Goal: Task Accomplishment & Management: Complete application form

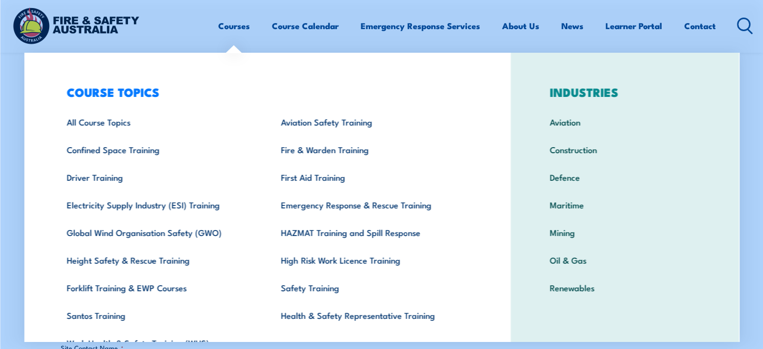
scroll to position [401, 0]
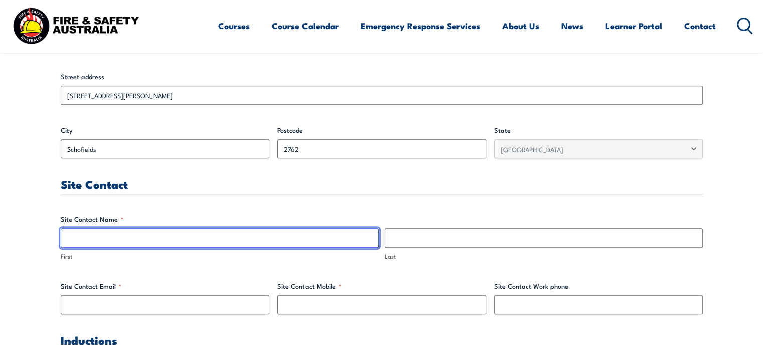
click at [93, 242] on input "First" at bounding box center [220, 237] width 318 height 19
drag, startPoint x: 108, startPoint y: 236, endPoint x: 82, endPoint y: 235, distance: 26.1
click at [82, 235] on input "[PERSON_NAME]" at bounding box center [220, 237] width 318 height 19
type input "Mark"
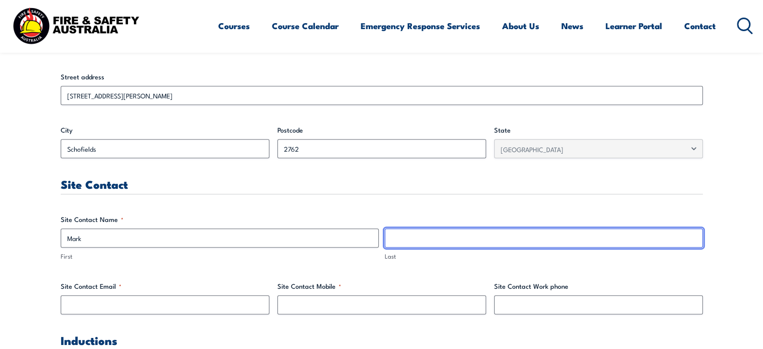
click at [409, 236] on input "Last" at bounding box center [544, 237] width 318 height 19
paste input "[PERSON_NAME]"
type input "[PERSON_NAME]"
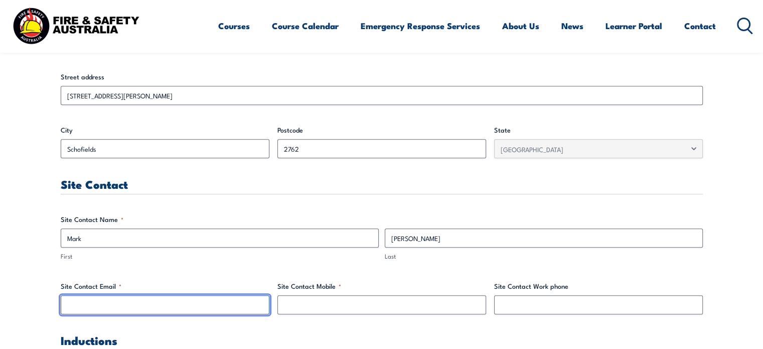
click at [104, 301] on input "Site Contact Email *" at bounding box center [165, 304] width 209 height 19
type input "[EMAIL_ADDRESS][DOMAIN_NAME]"
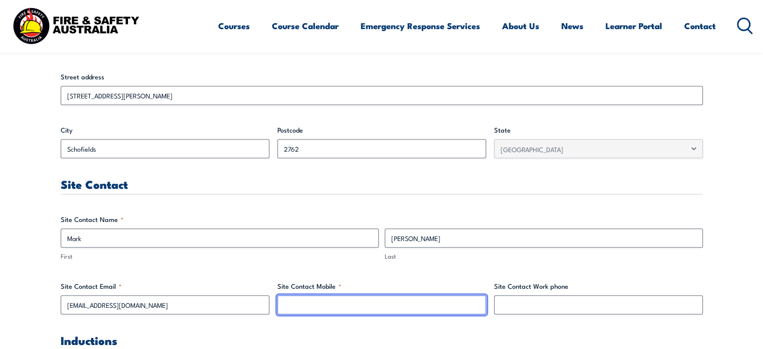
click at [309, 303] on input "Site Contact Mobile *" at bounding box center [382, 304] width 209 height 19
click at [311, 305] on input "0428 139455" at bounding box center [382, 304] width 209 height 19
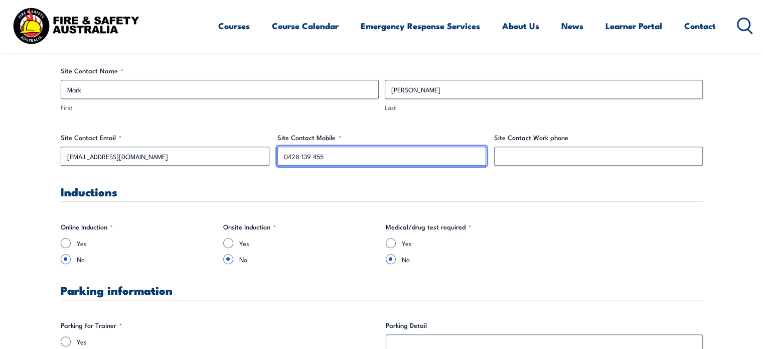
scroll to position [552, 0]
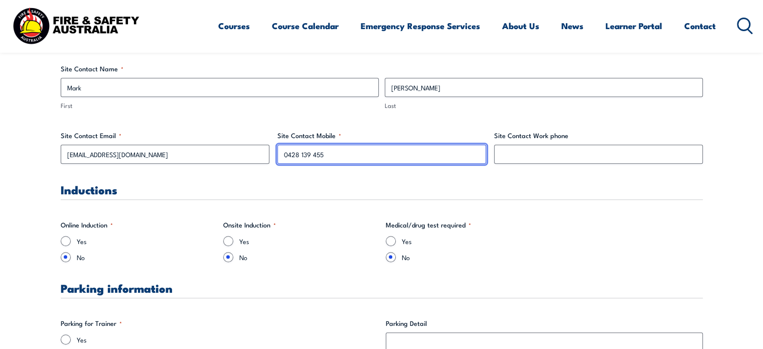
type input "0428 139 455"
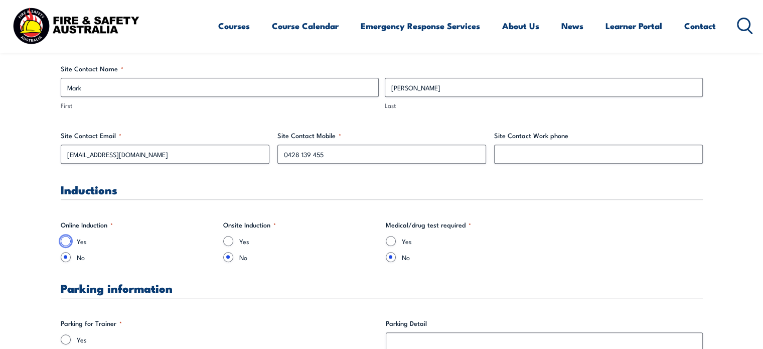
drag, startPoint x: 64, startPoint y: 240, endPoint x: 163, endPoint y: 240, distance: 98.9
click at [67, 240] on input "Yes" at bounding box center [66, 241] width 10 height 10
radio input "true"
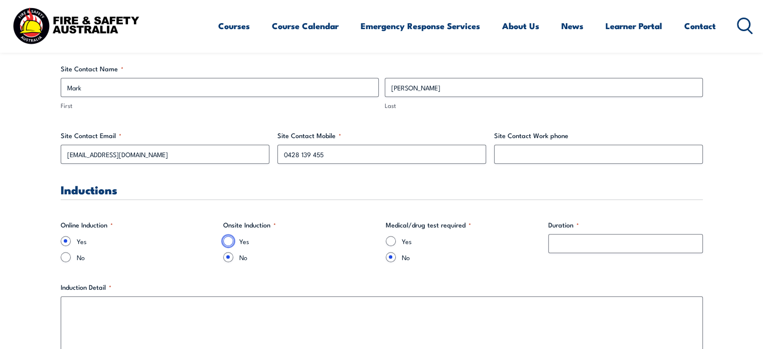
click at [228, 240] on input "Yes" at bounding box center [228, 241] width 10 height 10
radio input "true"
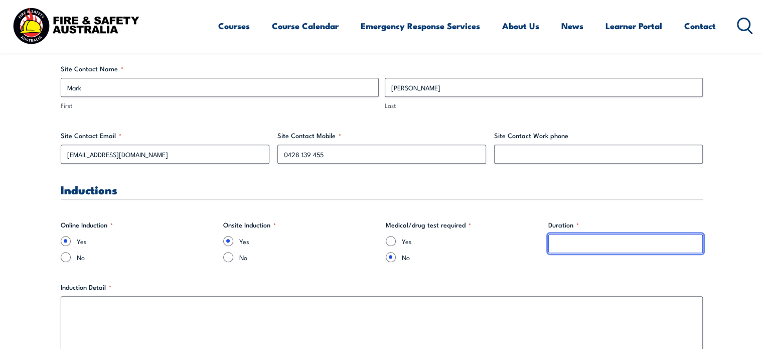
click at [569, 244] on input "Duration *" at bounding box center [625, 243] width 155 height 19
drag, startPoint x: 562, startPoint y: 242, endPoint x: 544, endPoint y: 245, distance: 17.2
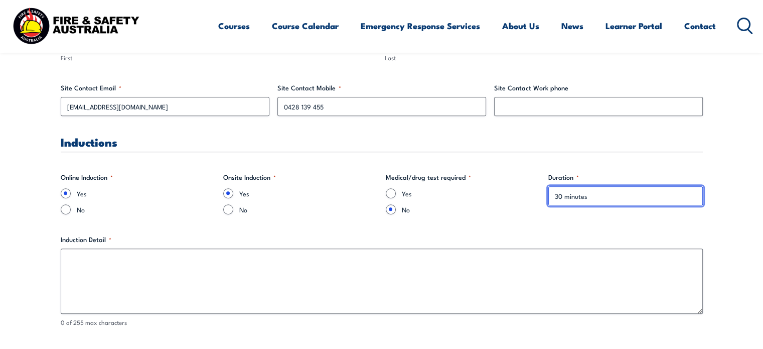
scroll to position [703, 0]
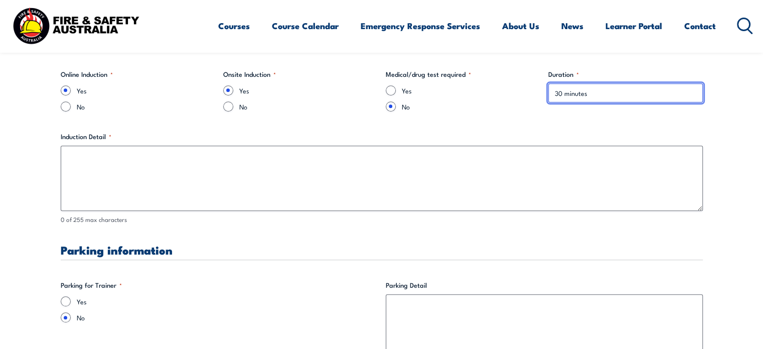
type input "30 minutes"
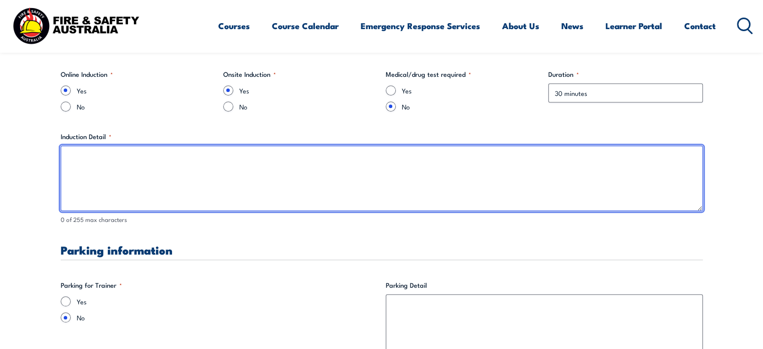
click at [72, 168] on textarea "Induction Detail *" at bounding box center [382, 178] width 642 height 65
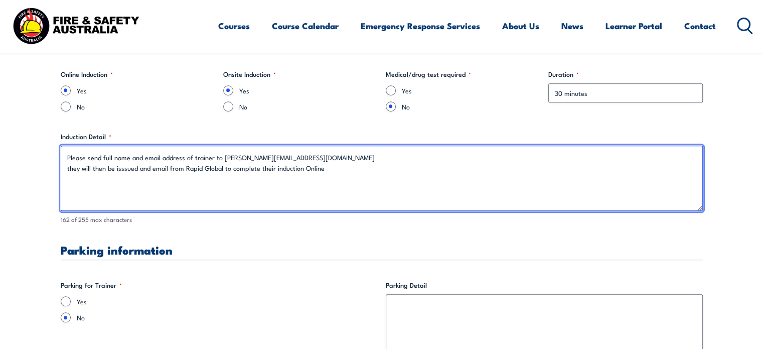
click at [122, 171] on textarea "Please send full name and email address of trainer to [PERSON_NAME][EMAIL_ADDRE…" at bounding box center [382, 178] width 642 height 65
drag, startPoint x: 68, startPoint y: 168, endPoint x: 98, endPoint y: 229, distance: 68.2
click at [69, 172] on textarea "Please send full name and email address of trainer to [PERSON_NAME][EMAIL_ADDRE…" at bounding box center [382, 178] width 642 height 65
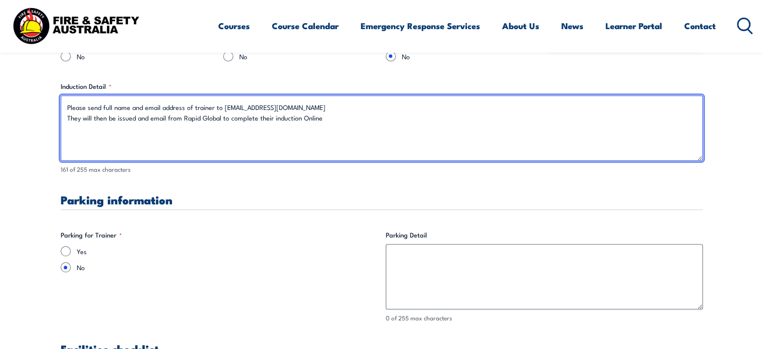
type textarea "Please send full name and email address of trainer to [EMAIL_ADDRESS][DOMAIN_NA…"
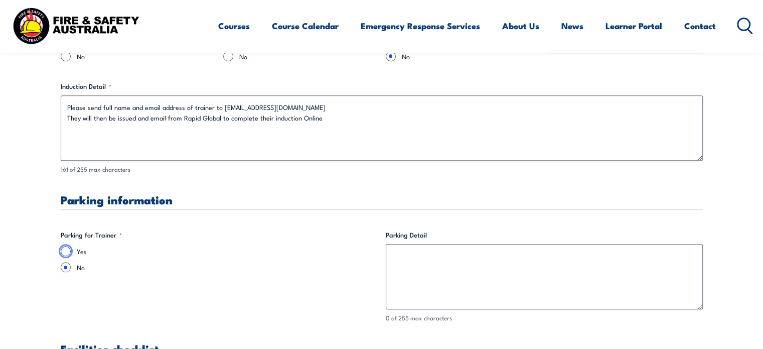
click at [64, 252] on input "Yes" at bounding box center [66, 251] width 10 height 10
radio input "true"
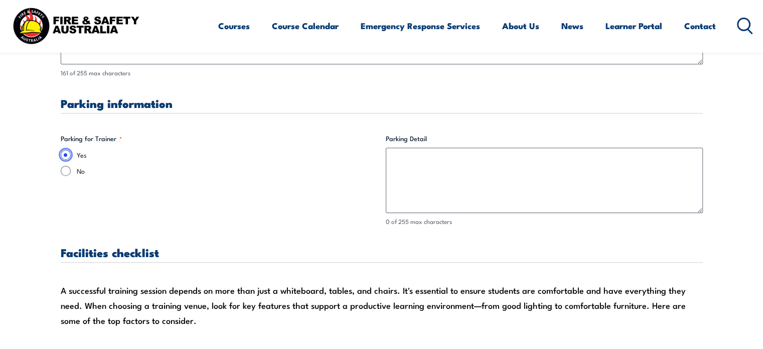
scroll to position [853, 0]
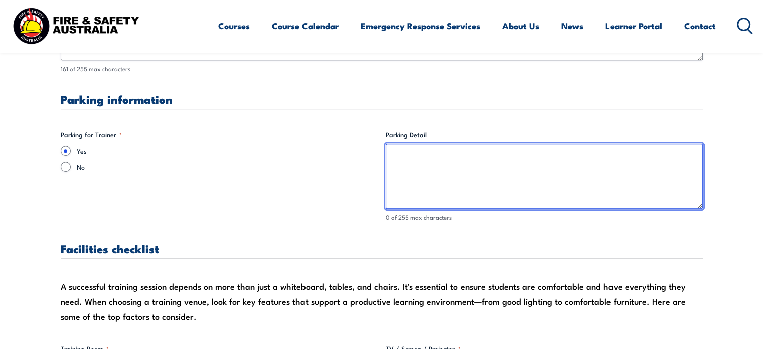
click at [410, 166] on textarea "Parking Detail" at bounding box center [544, 176] width 317 height 65
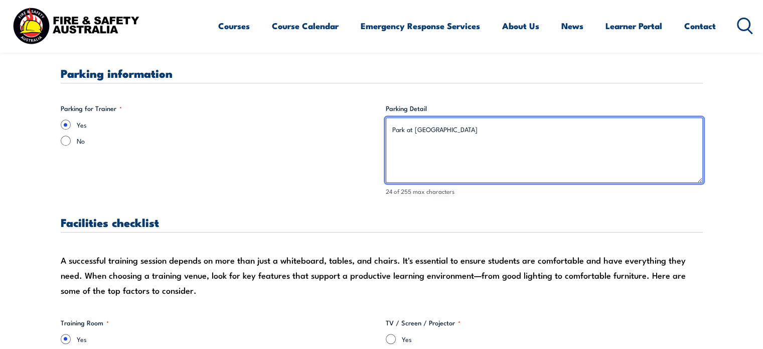
scroll to position [953, 0]
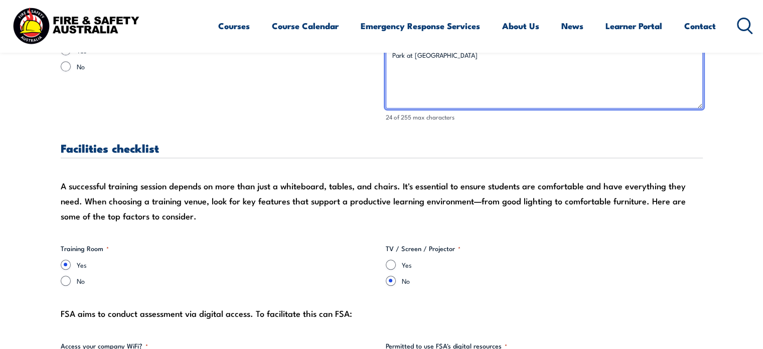
type textarea "Park at [GEOGRAPHIC_DATA]"
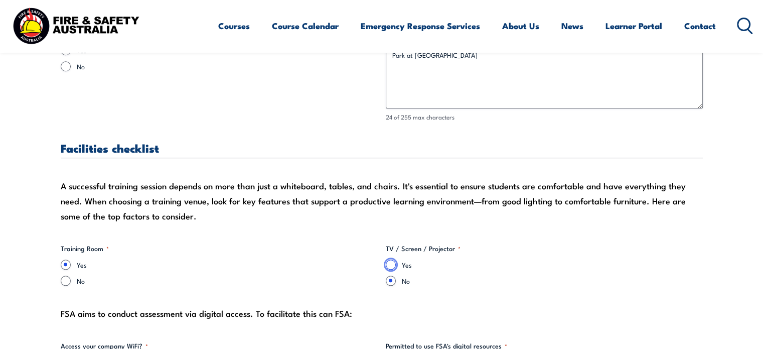
click at [389, 264] on input "Yes" at bounding box center [391, 264] width 10 height 10
radio input "true"
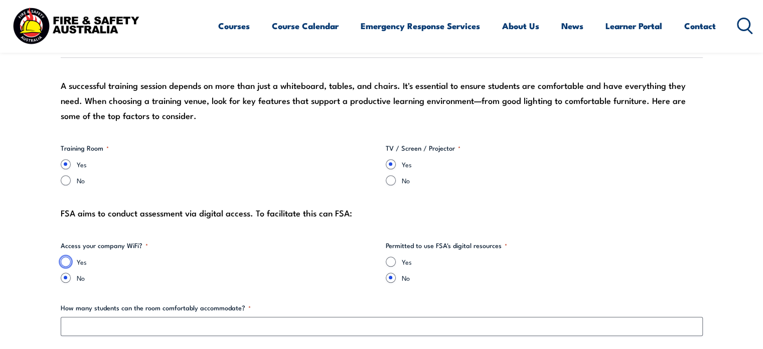
drag, startPoint x: 64, startPoint y: 260, endPoint x: 104, endPoint y: 266, distance: 40.6
click at [65, 260] on input "Yes" at bounding box center [66, 261] width 10 height 10
radio input "true"
click at [391, 260] on input "Yes" at bounding box center [391, 261] width 10 height 10
radio input "true"
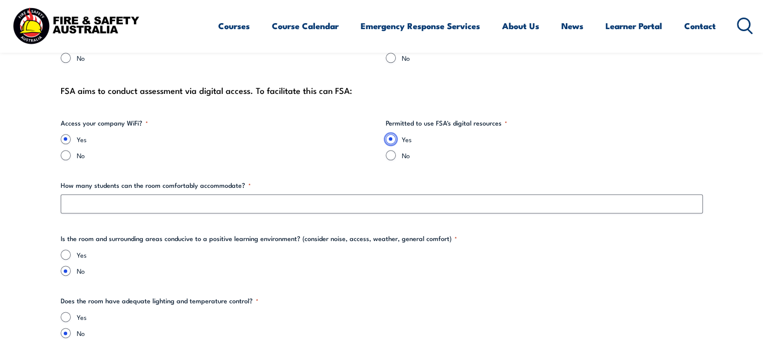
scroll to position [1204, 0]
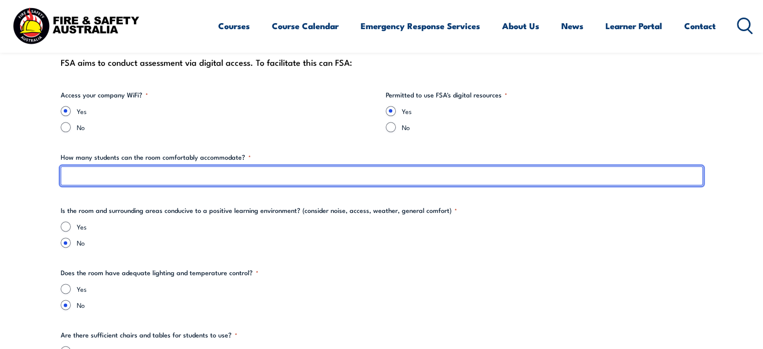
click at [93, 181] on input "How many students can the room comfortably accommodate? *" at bounding box center [382, 175] width 642 height 19
type input "12"
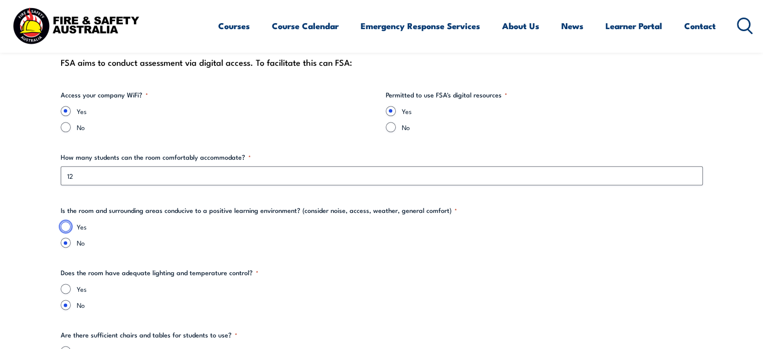
click at [64, 227] on input "Yes" at bounding box center [66, 226] width 10 height 10
radio input "true"
click at [68, 287] on input "Yes" at bounding box center [66, 289] width 10 height 10
radio input "true"
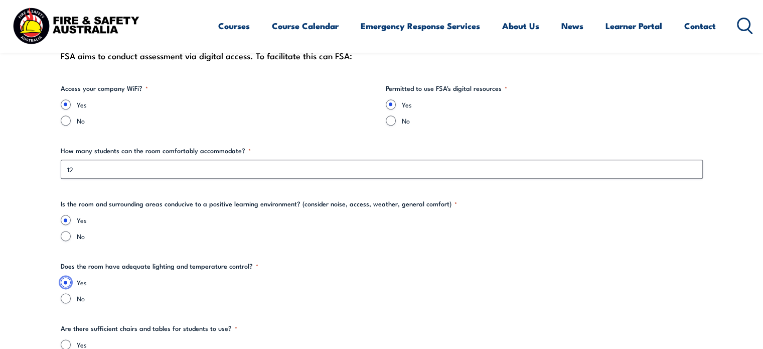
scroll to position [1255, 0]
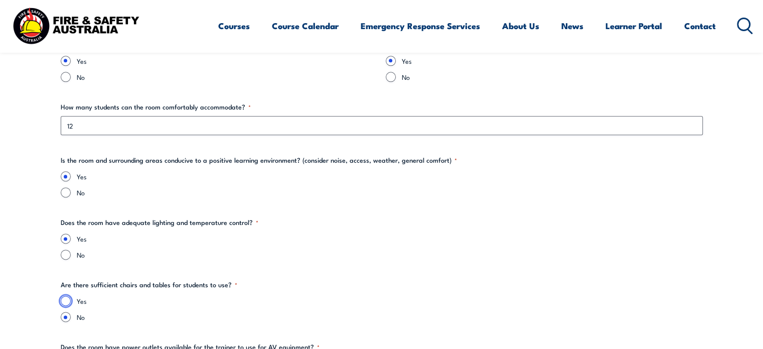
click at [65, 299] on input "Yes" at bounding box center [66, 301] width 10 height 10
radio input "true"
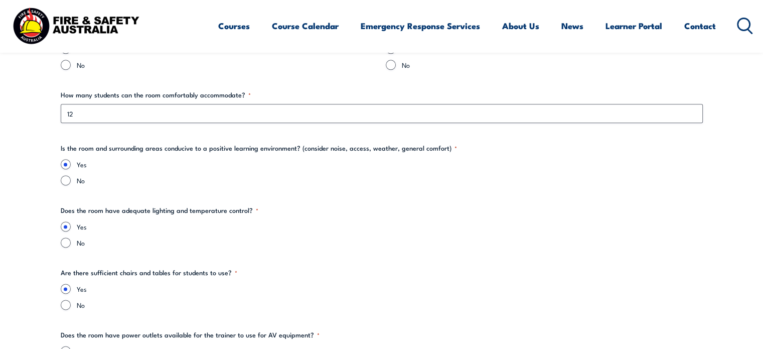
scroll to position [1355, 0]
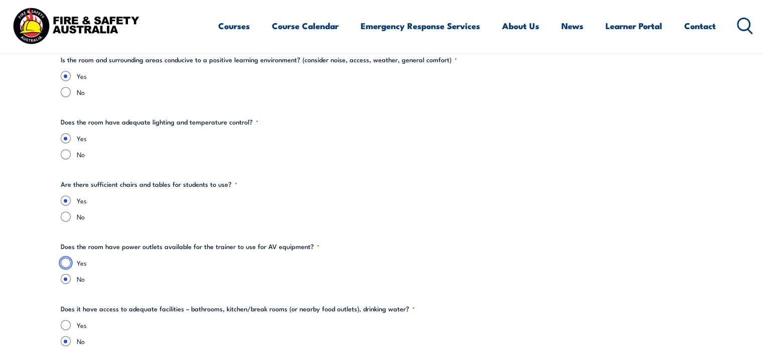
click at [65, 260] on input "Yes" at bounding box center [66, 262] width 10 height 10
radio input "true"
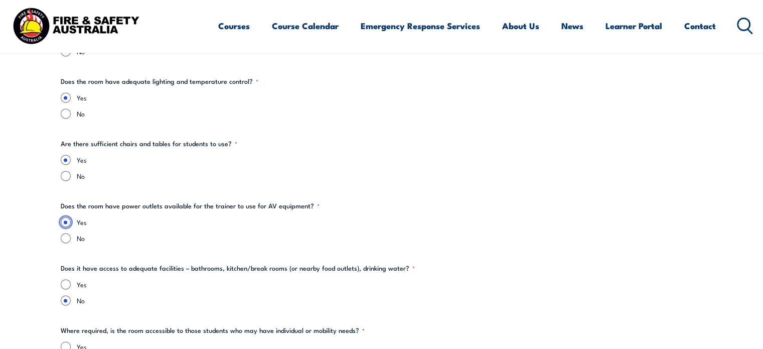
scroll to position [1455, 0]
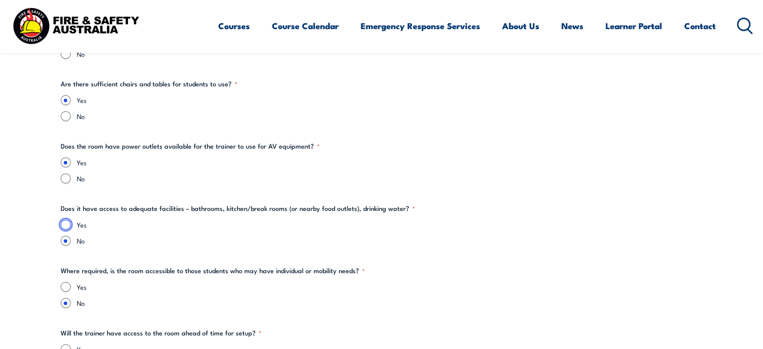
click at [66, 220] on input "Yes" at bounding box center [66, 224] width 10 height 10
radio input "true"
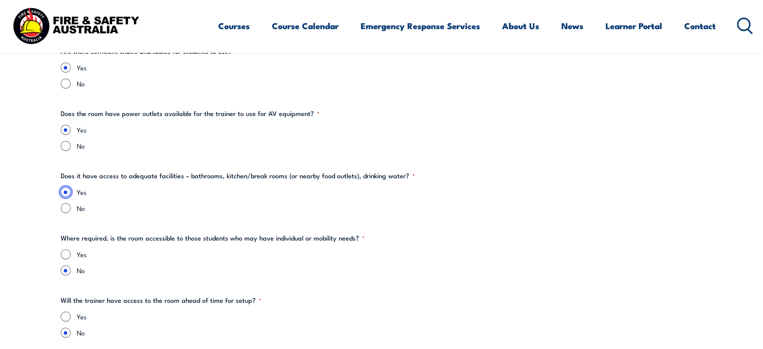
scroll to position [1505, 0]
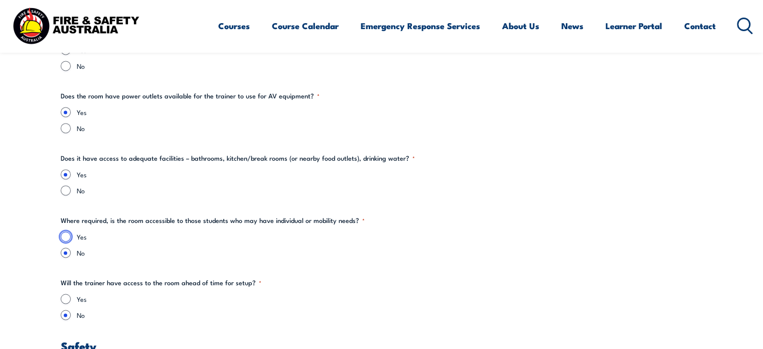
click at [65, 235] on input "Yes" at bounding box center [66, 236] width 10 height 10
radio input "true"
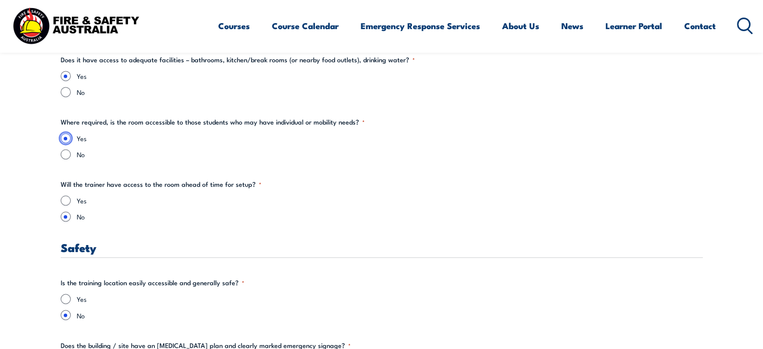
scroll to position [1606, 0]
click at [63, 196] on input "Yes" at bounding box center [66, 198] width 10 height 10
radio input "true"
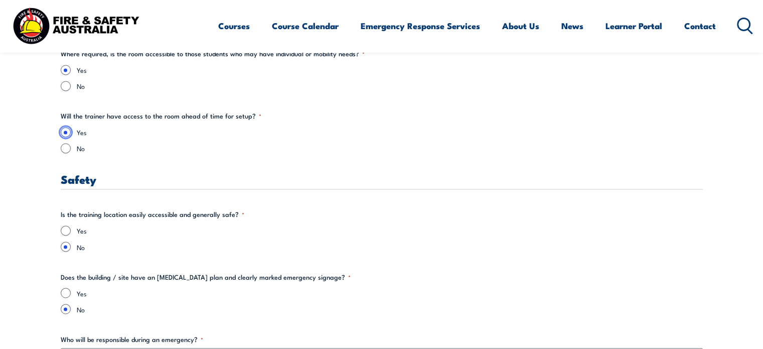
scroll to position [1706, 0]
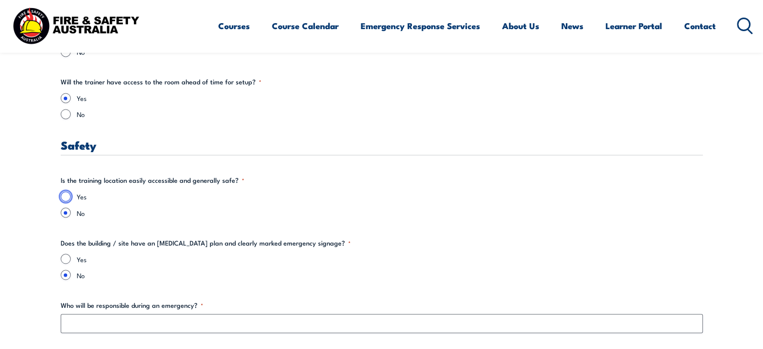
click at [62, 197] on input "Yes" at bounding box center [66, 196] width 10 height 10
radio input "true"
click at [64, 254] on input "Yes" at bounding box center [66, 258] width 10 height 10
radio input "true"
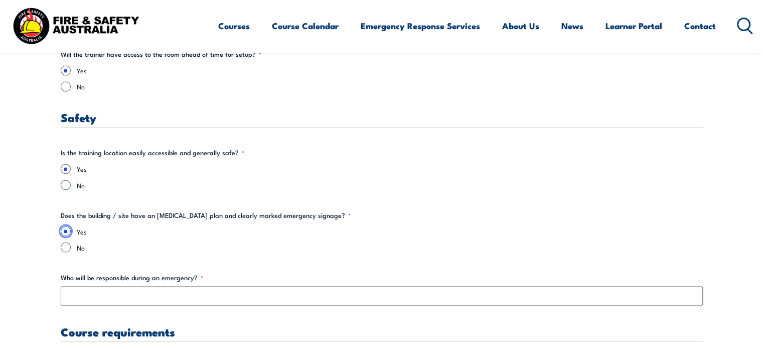
scroll to position [1756, 0]
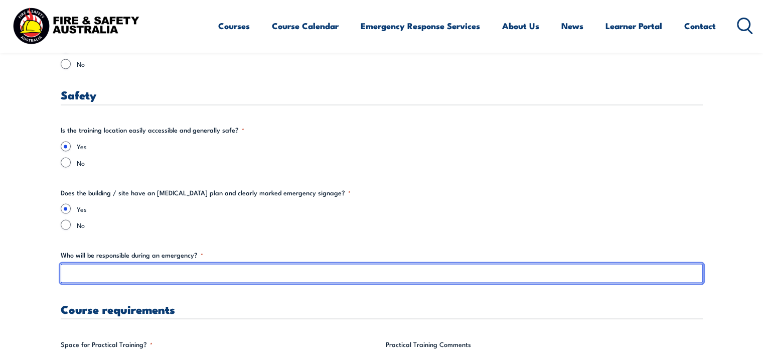
click at [96, 275] on input "Who will be responsible during an emergency? *" at bounding box center [382, 272] width 642 height 19
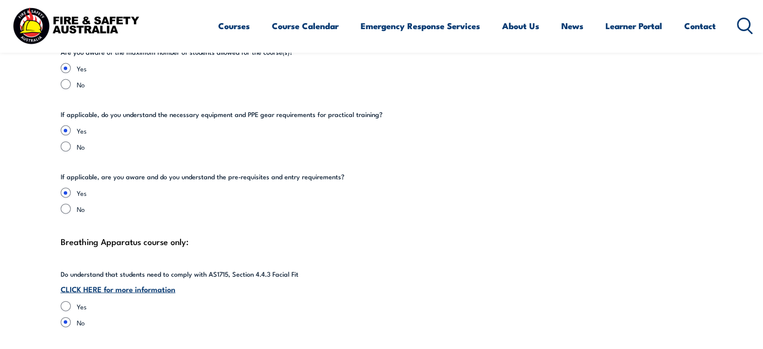
scroll to position [2308, 0]
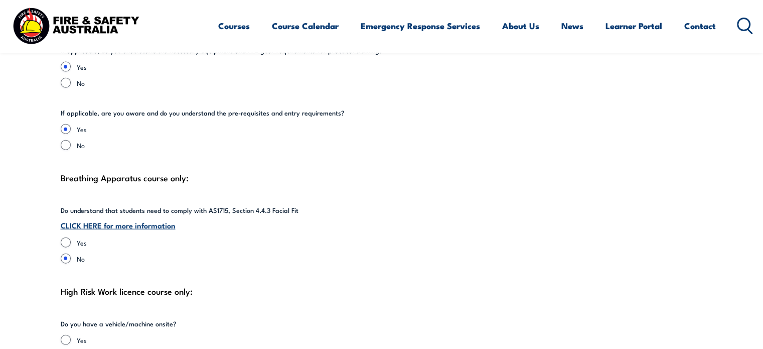
type input "[PERSON_NAME]"
click at [66, 237] on input "Yes" at bounding box center [66, 242] width 10 height 10
radio input "true"
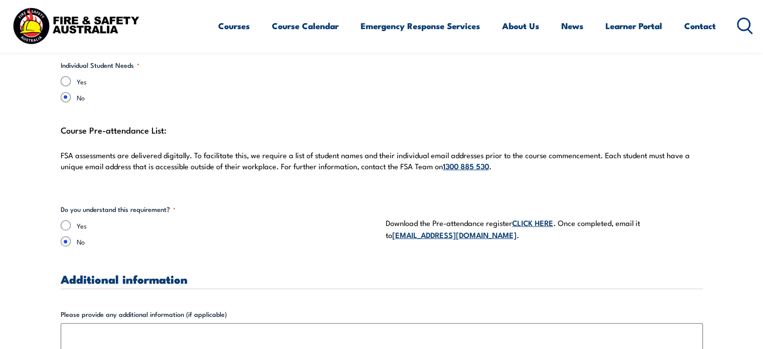
scroll to position [2860, 0]
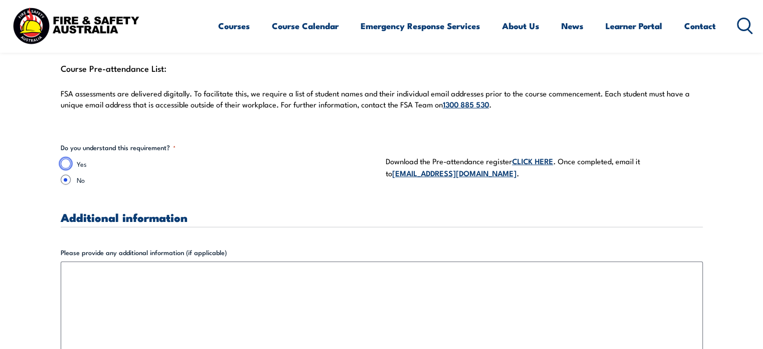
click at [66, 159] on input "Yes" at bounding box center [66, 164] width 10 height 10
radio input "true"
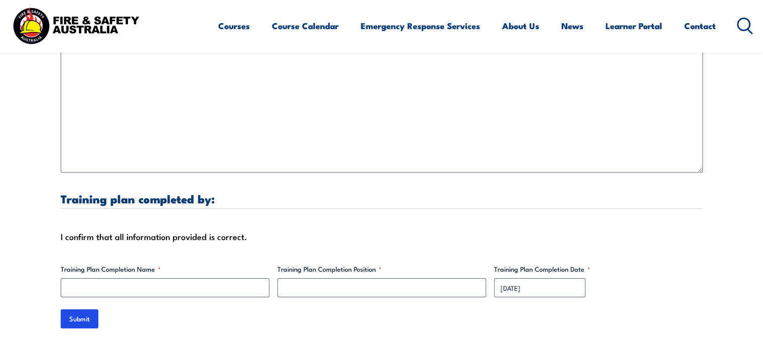
scroll to position [3111, 0]
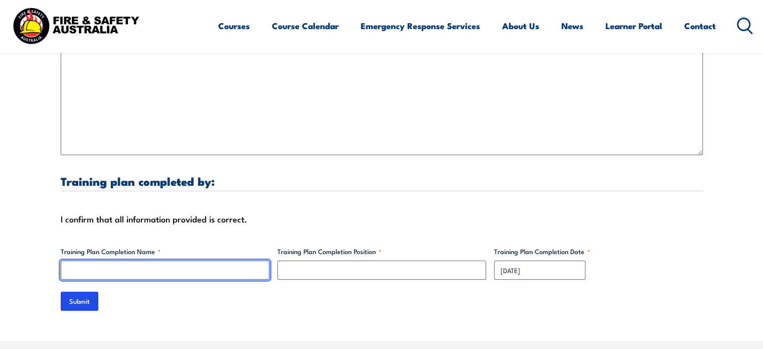
click at [104, 260] on input "Training Plan Completion Name *" at bounding box center [165, 269] width 209 height 19
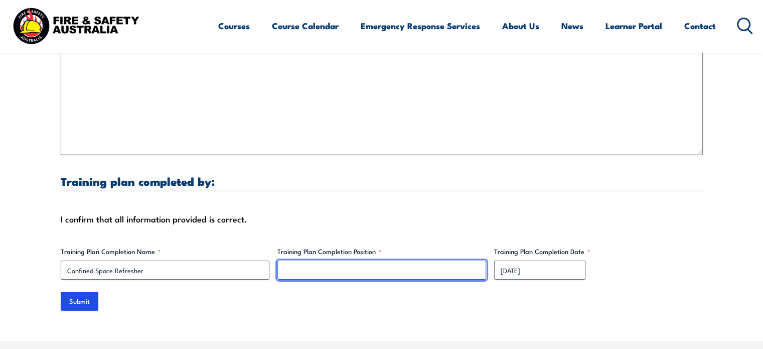
click at [328, 265] on input "Training Plan Completion Position *" at bounding box center [382, 269] width 209 height 19
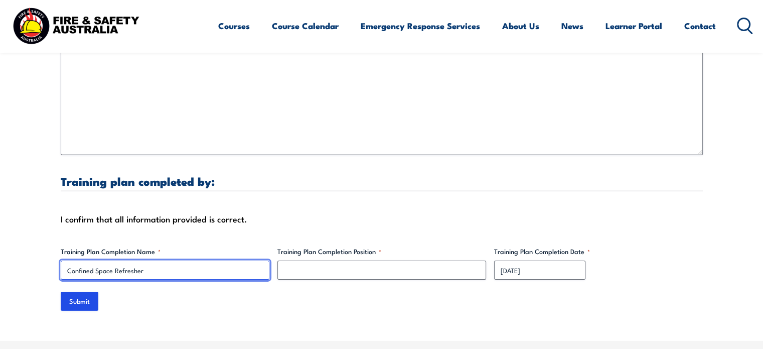
drag, startPoint x: 157, startPoint y: 266, endPoint x: -108, endPoint y: 238, distance: 266.5
type input "[PERSON_NAME]"
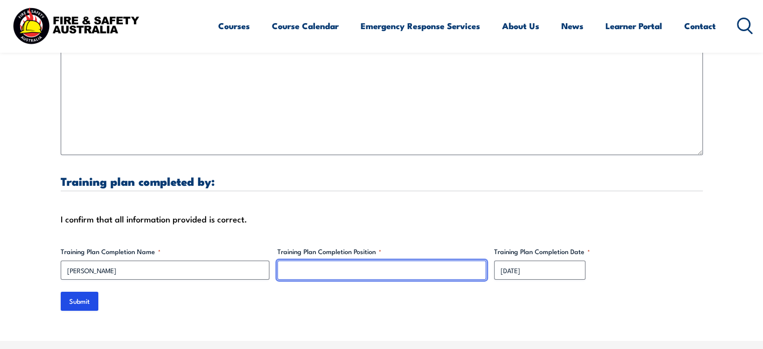
click at [325, 260] on input "Training Plan Completion Position *" at bounding box center [382, 269] width 209 height 19
type input "Manufacturing Manager"
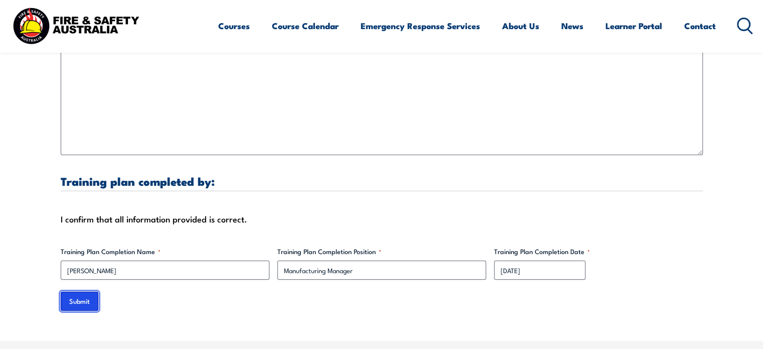
click at [75, 293] on input "Submit" at bounding box center [80, 301] width 38 height 19
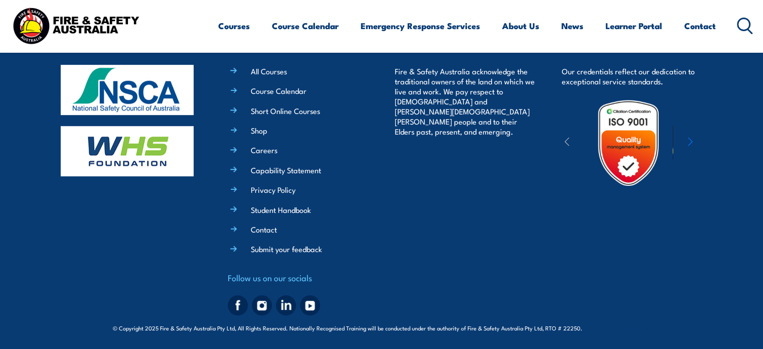
scroll to position [0, 0]
